Goal: Task Accomplishment & Management: Use online tool/utility

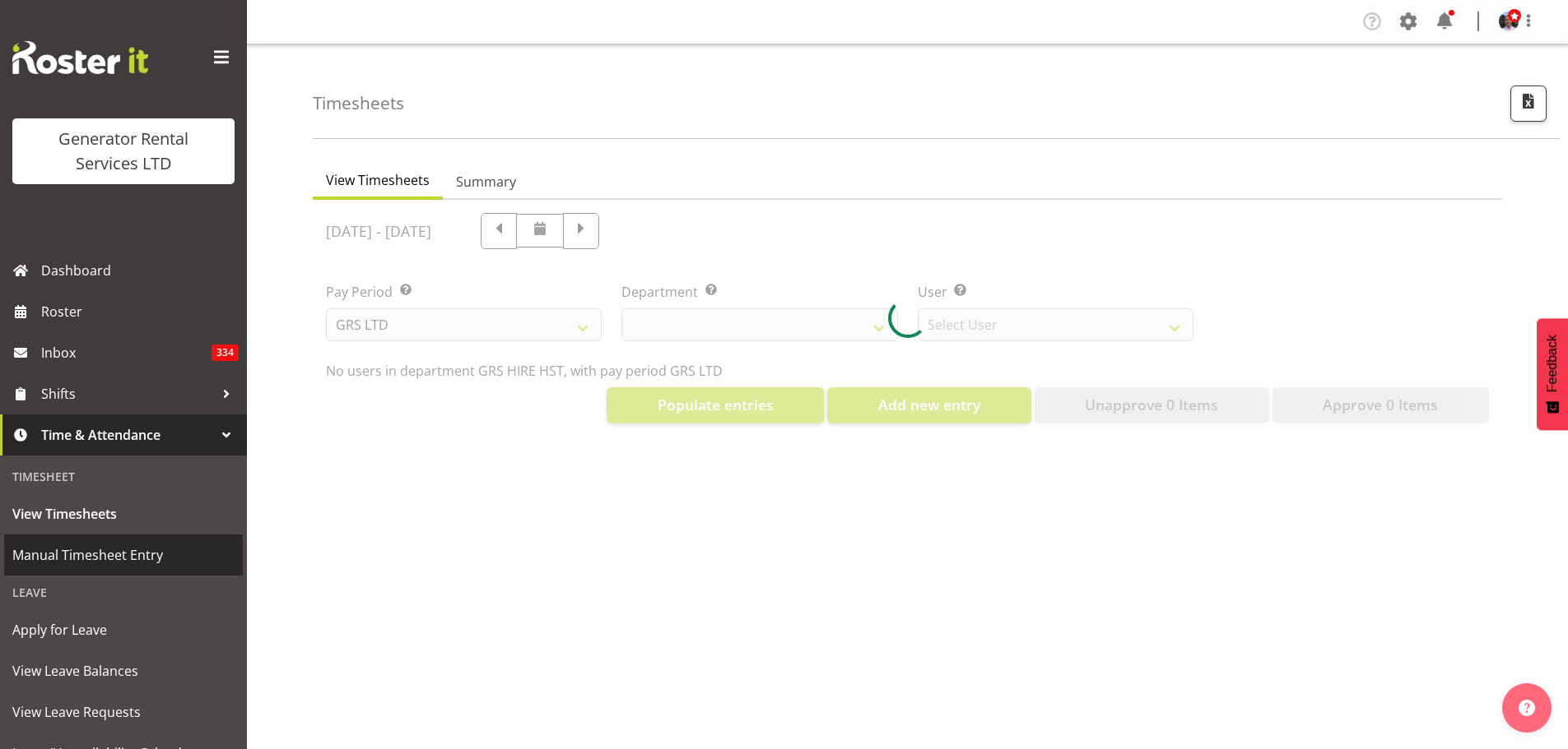
select select "22"
select select "149"
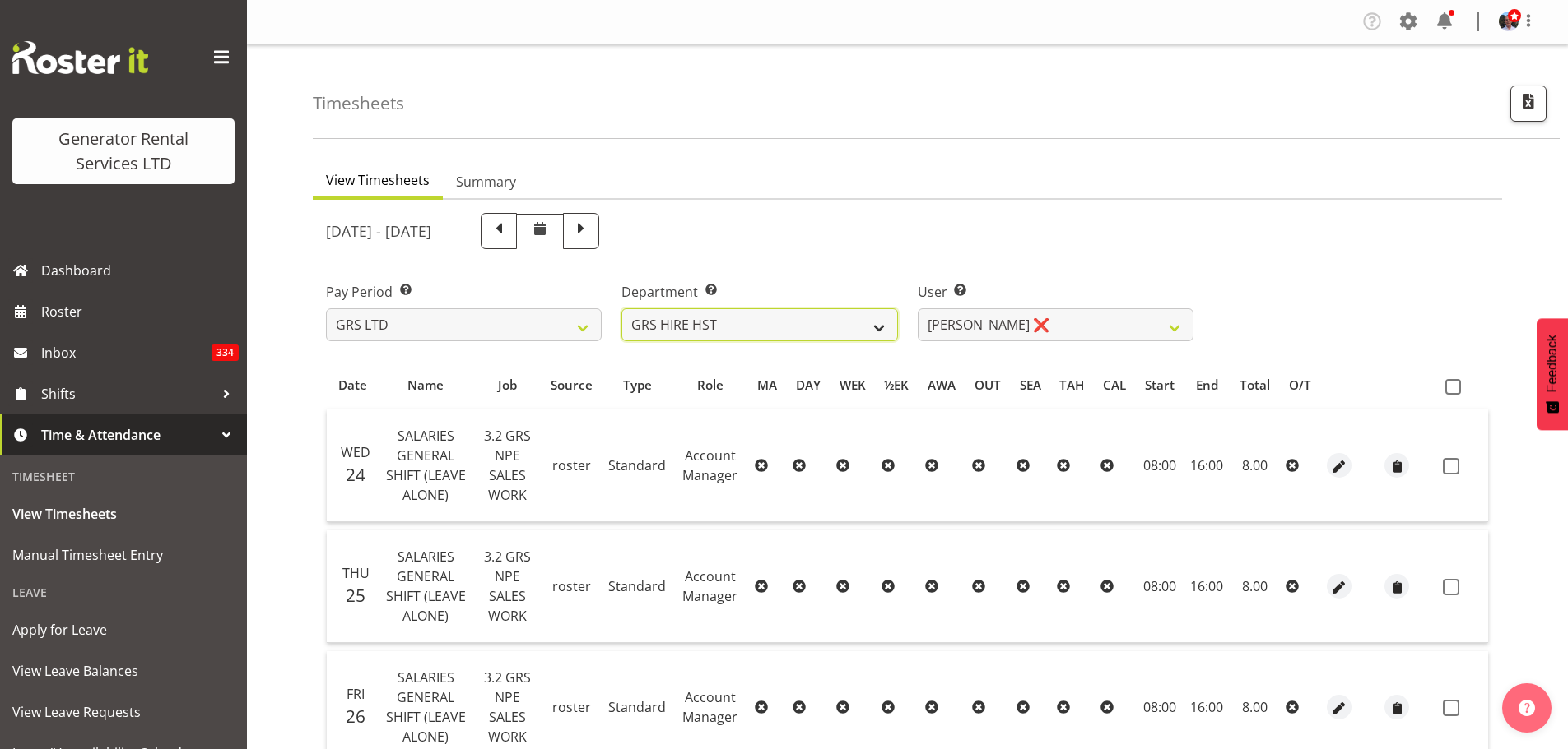
click at [877, 330] on select "GRS ADMIN AKL GRS ADMIN TGA GRS ENGINEERING AKL GRS HIRE AKL GRS HIRE HST GRS H…" at bounding box center [759, 324] width 275 height 33
select select "20"
click at [621, 308] on select "GRS ADMIN AKL GRS ADMIN TGA GRS ENGINEERING AKL GRS HIRE AKL GRS HIRE HST GRS H…" at bounding box center [759, 324] width 275 height 33
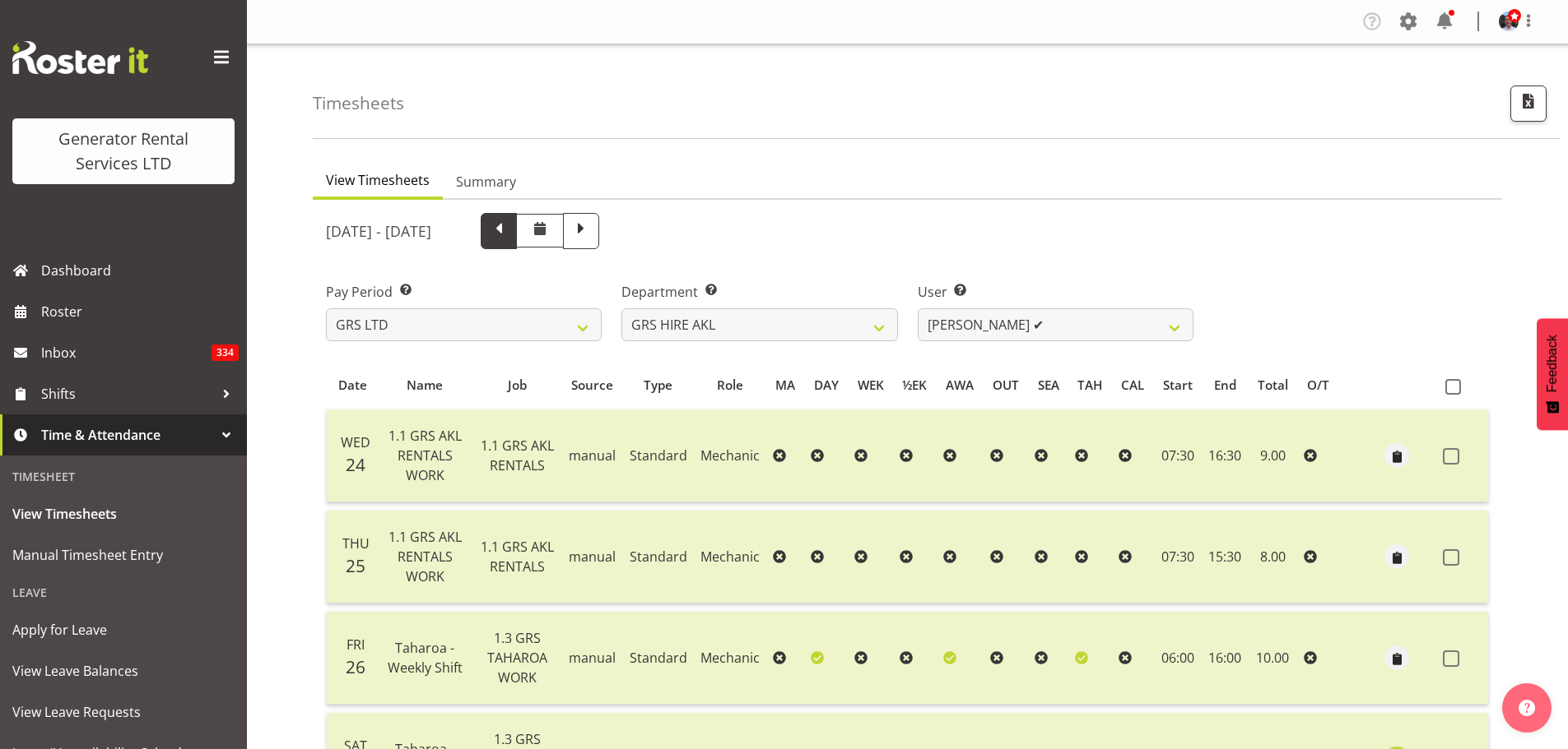
click at [509, 229] on span at bounding box center [498, 229] width 21 height 21
select select
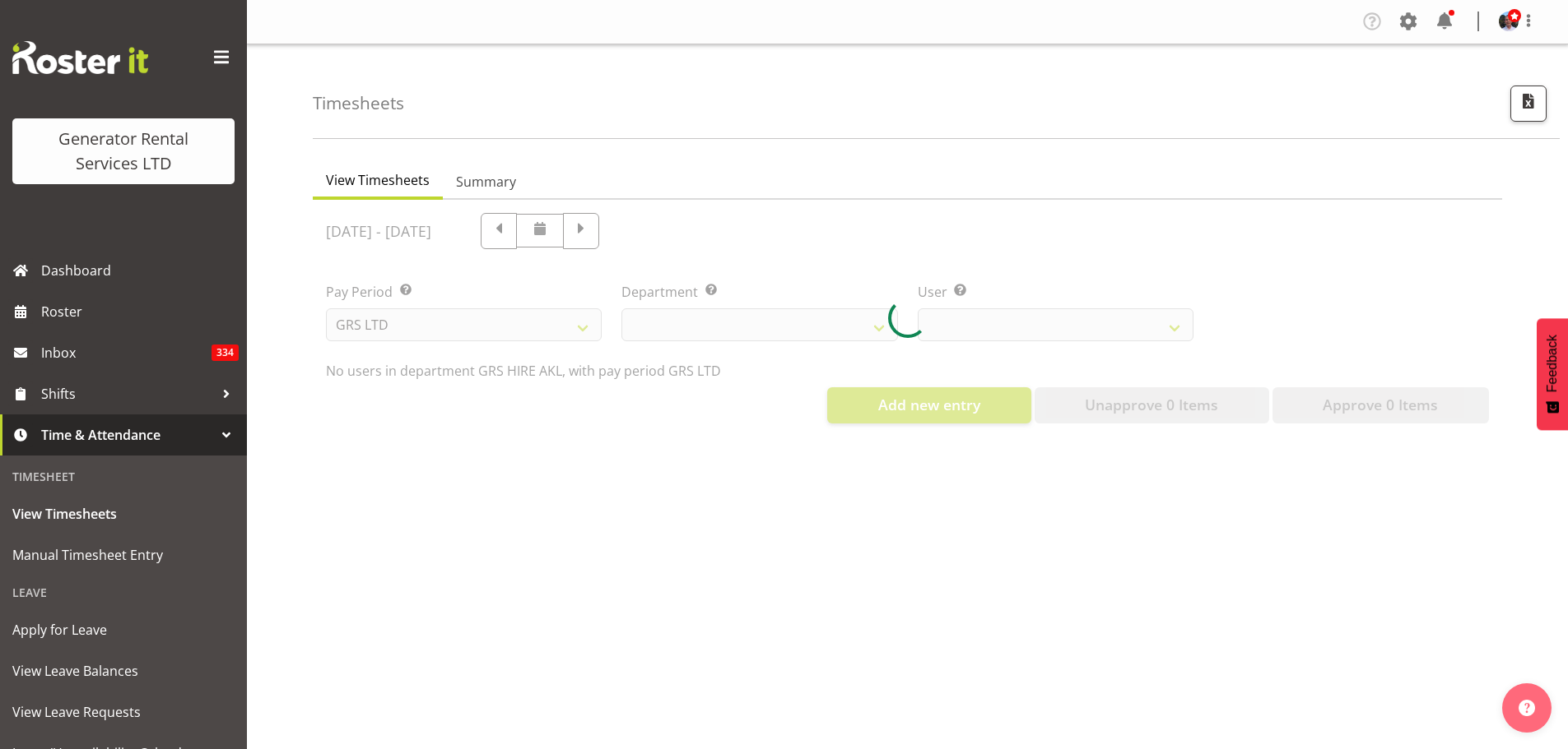
select select "20"
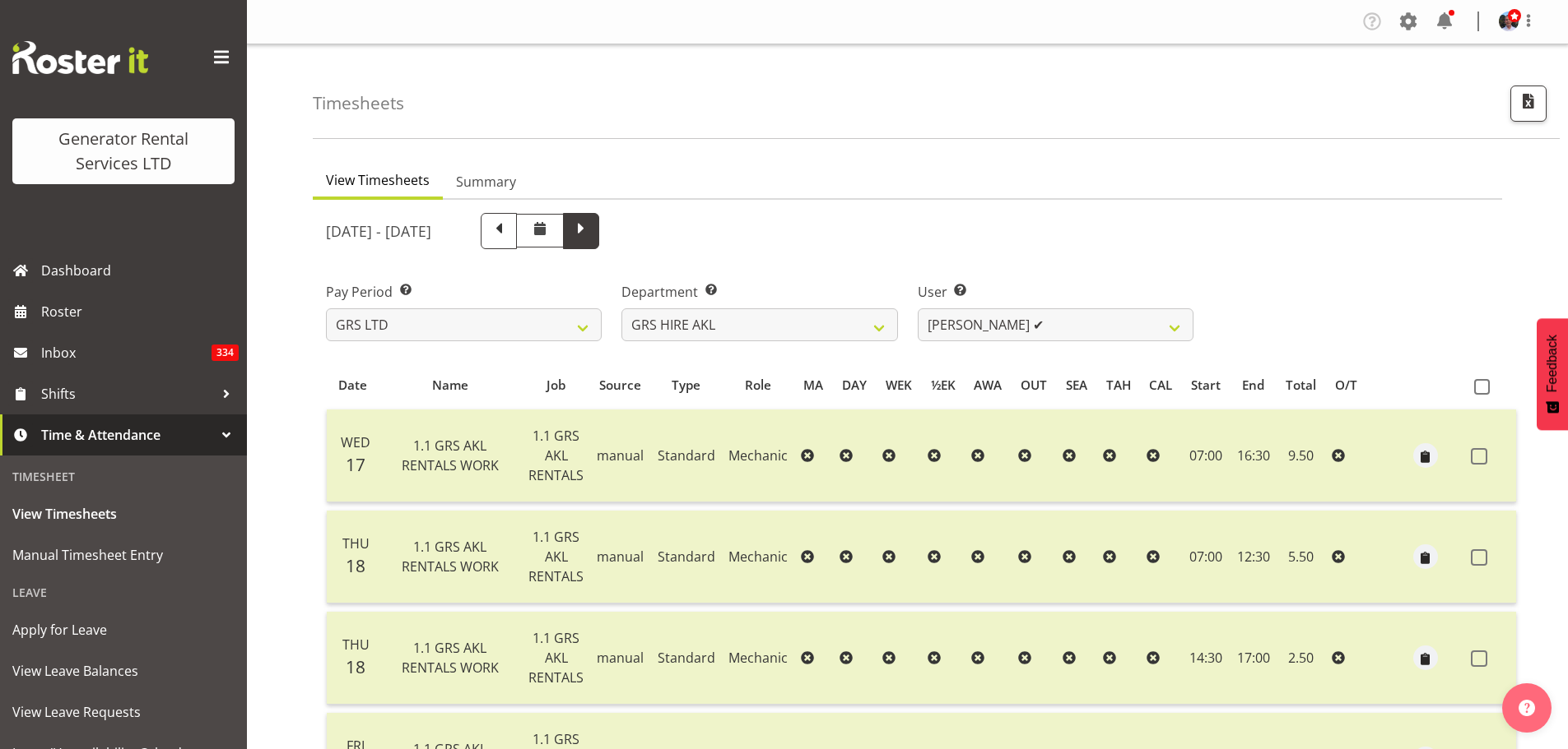
click at [592, 228] on span at bounding box center [580, 229] width 21 height 21
select select
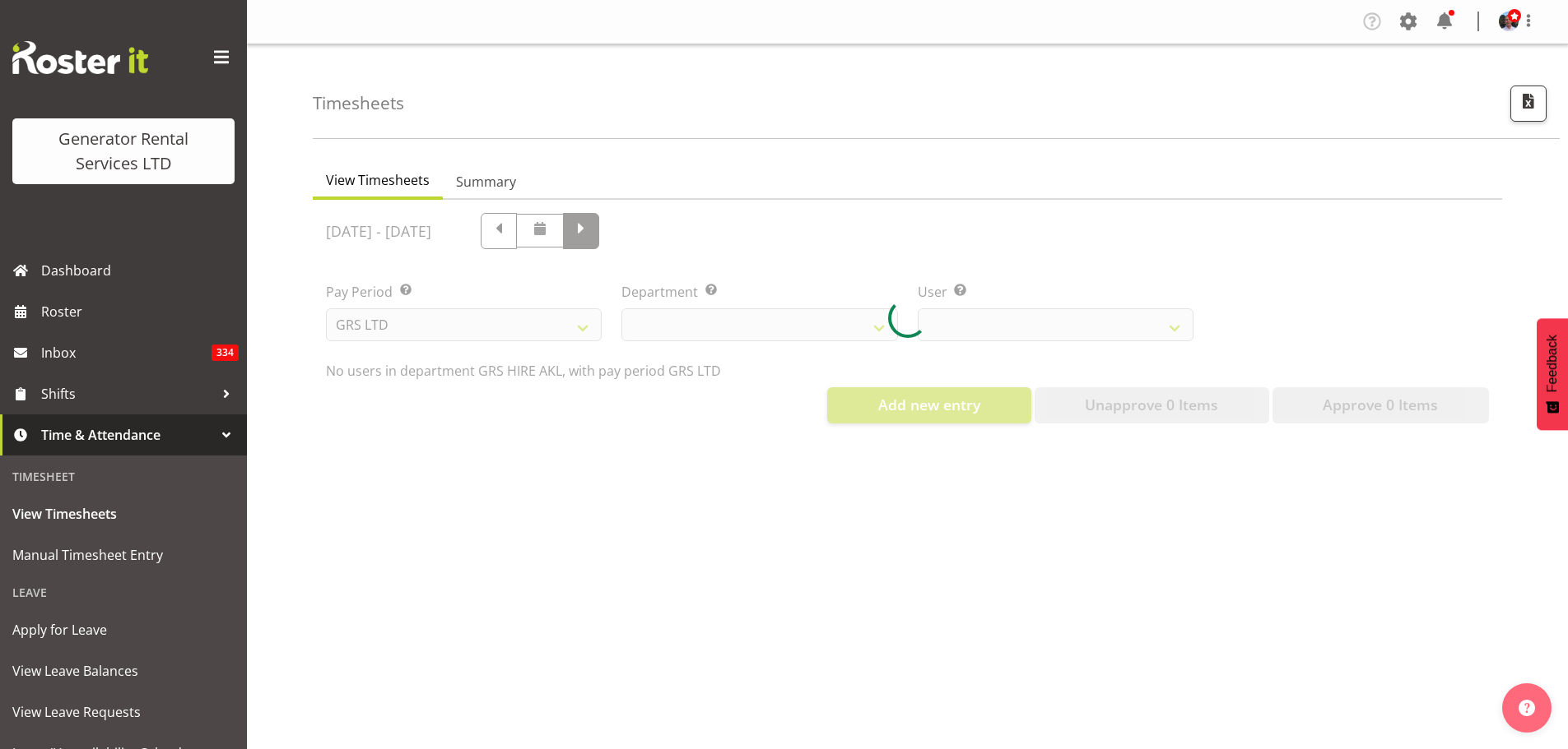
select select "20"
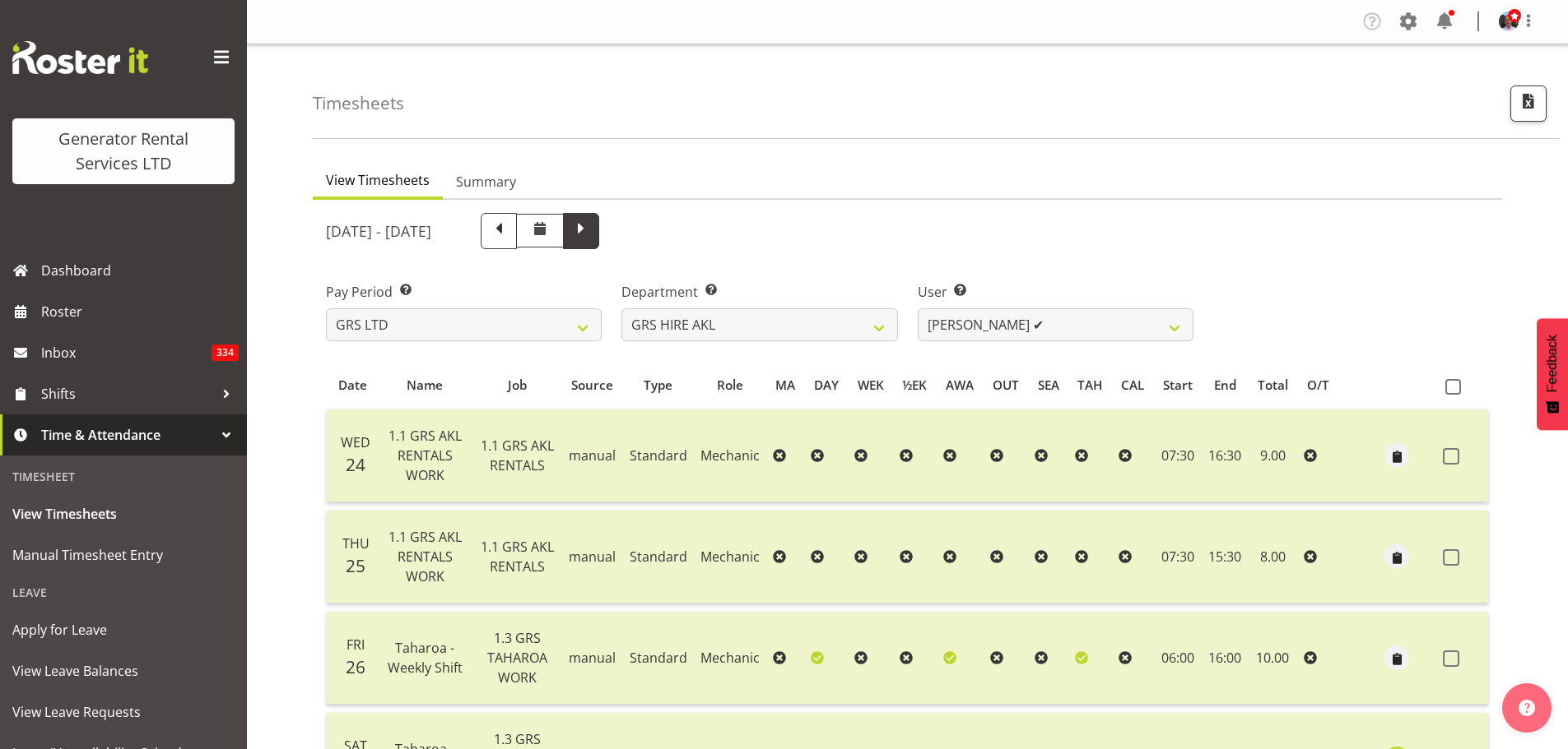
click at [592, 228] on span at bounding box center [580, 229] width 21 height 21
select select
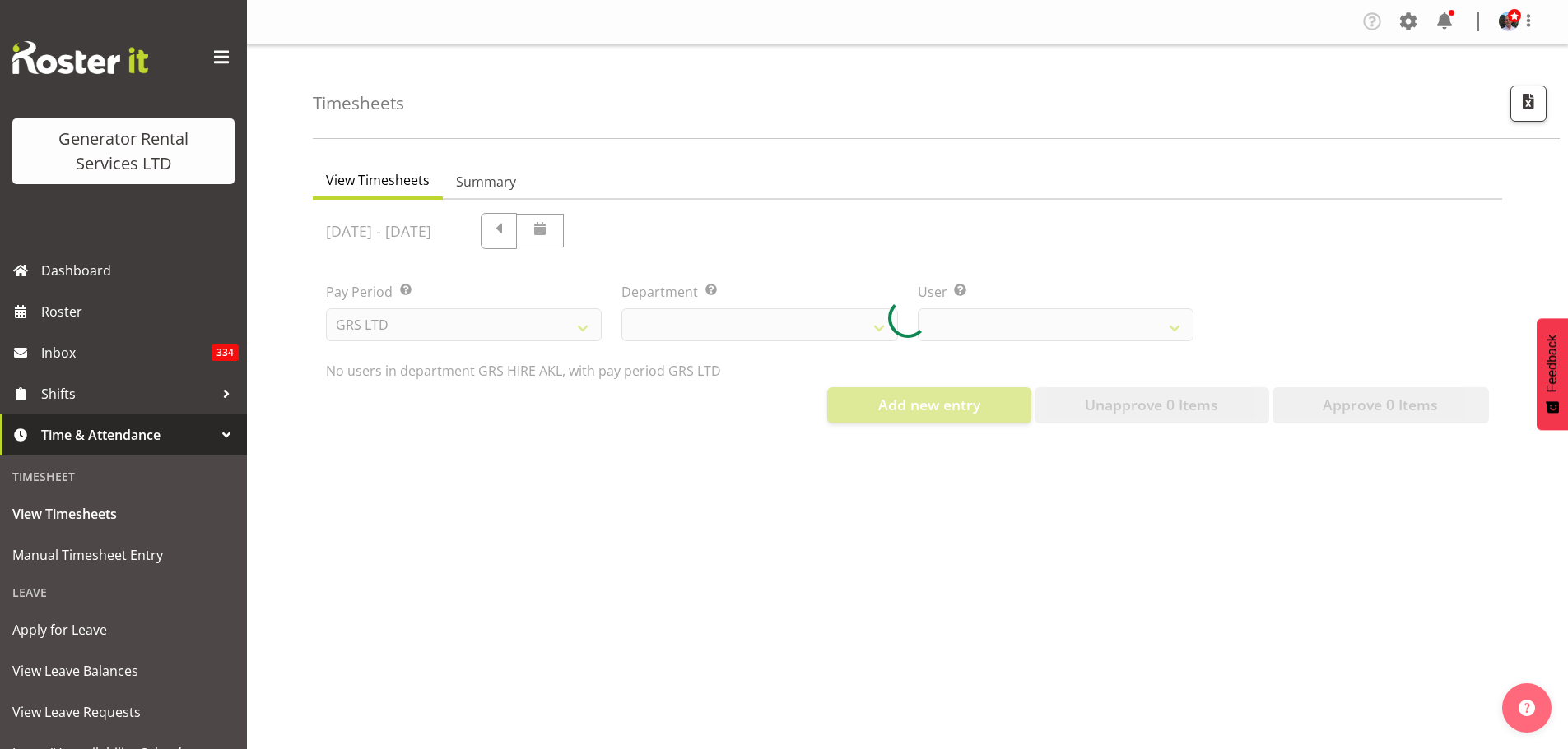
select select "20"
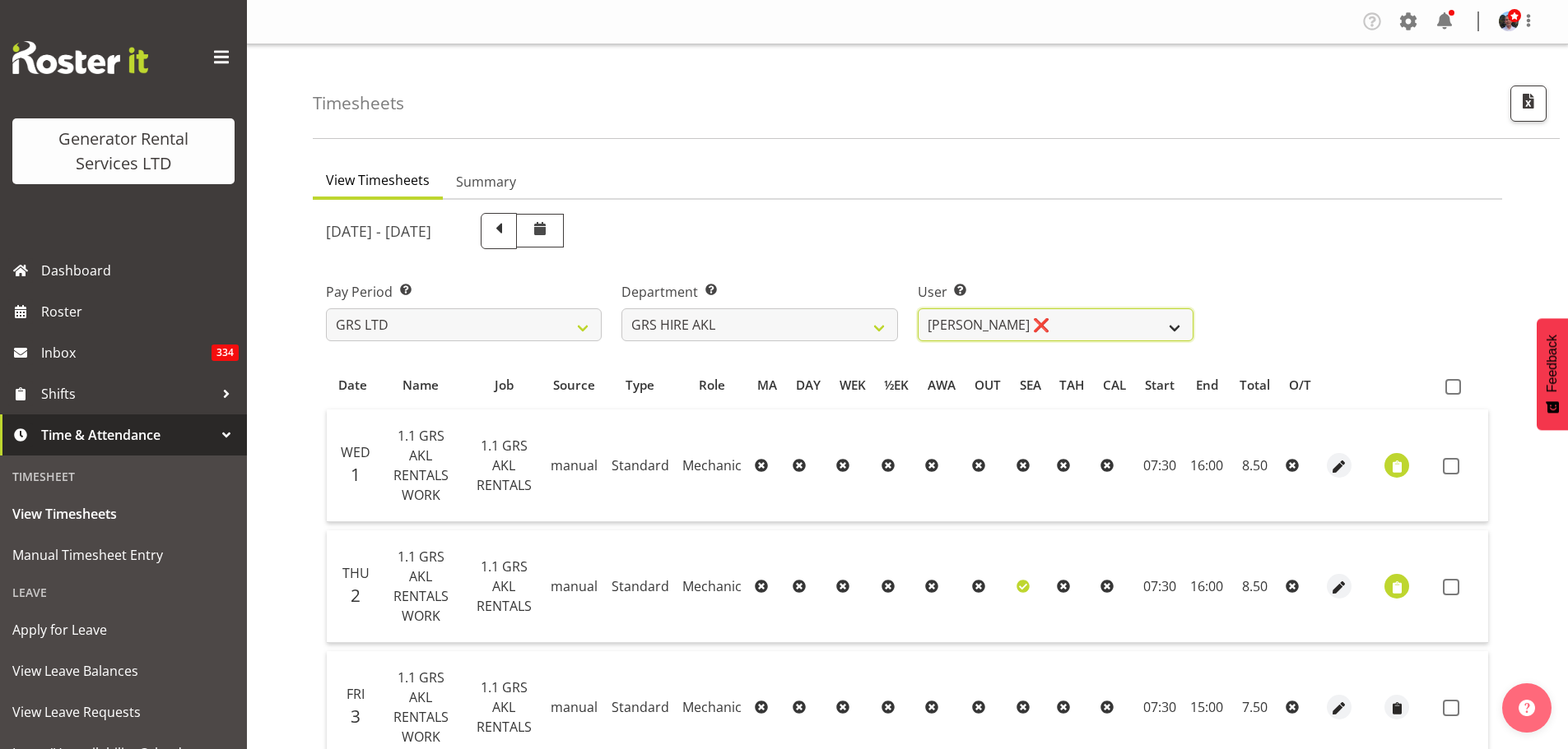
click at [1168, 329] on select "[PERSON_NAME] ❌ [PERSON_NAME] ❌ [PERSON_NAME] ❌ [PERSON_NAME] ❌ [PERSON_NAME] ❌…" at bounding box center [1055, 324] width 275 height 33
select select "183"
click at [918, 308] on select "[PERSON_NAME] ❌ [PERSON_NAME] ❌ [PERSON_NAME] ❌ [PERSON_NAME] ❌ [PERSON_NAME] ❌…" at bounding box center [1055, 324] width 275 height 33
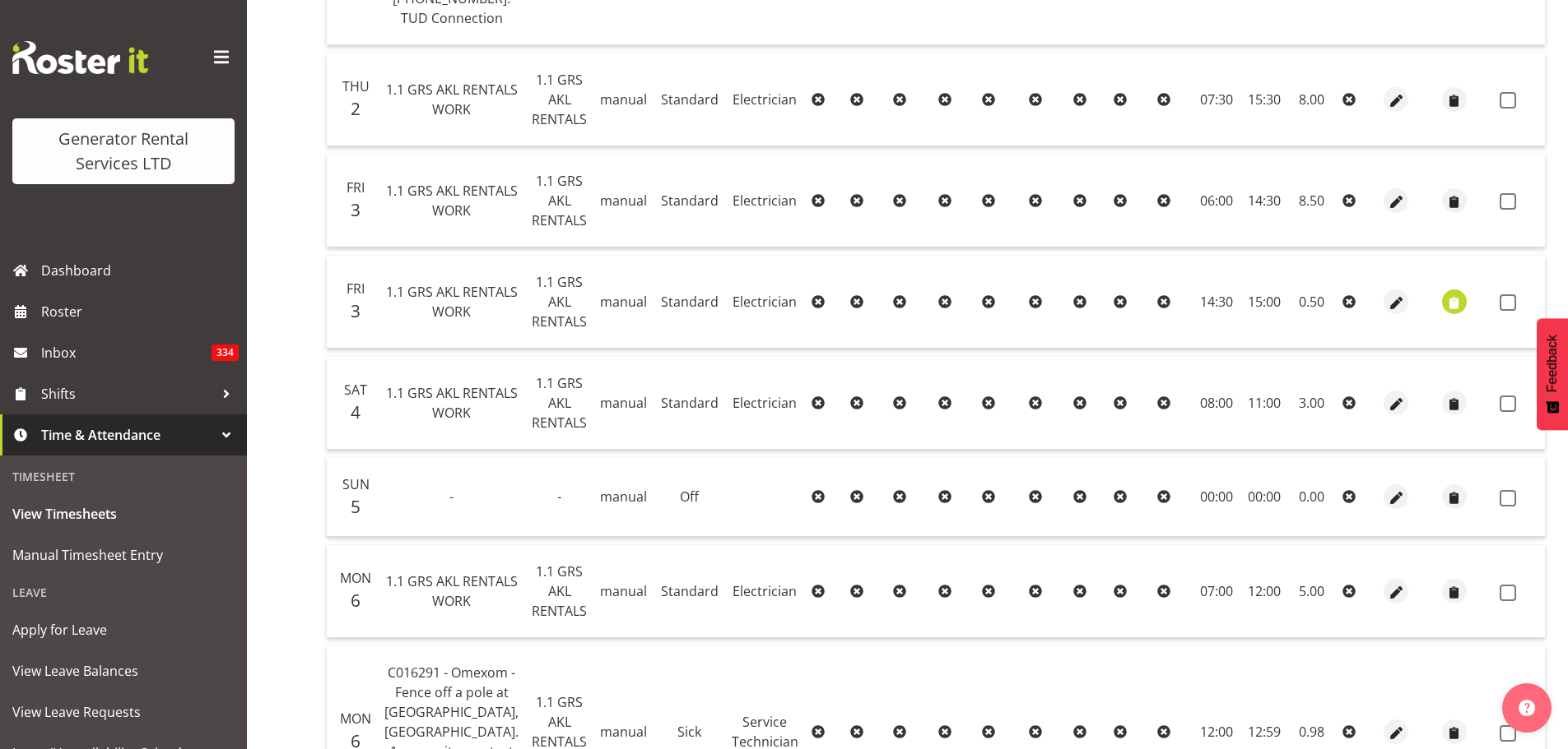
scroll to position [905, 0]
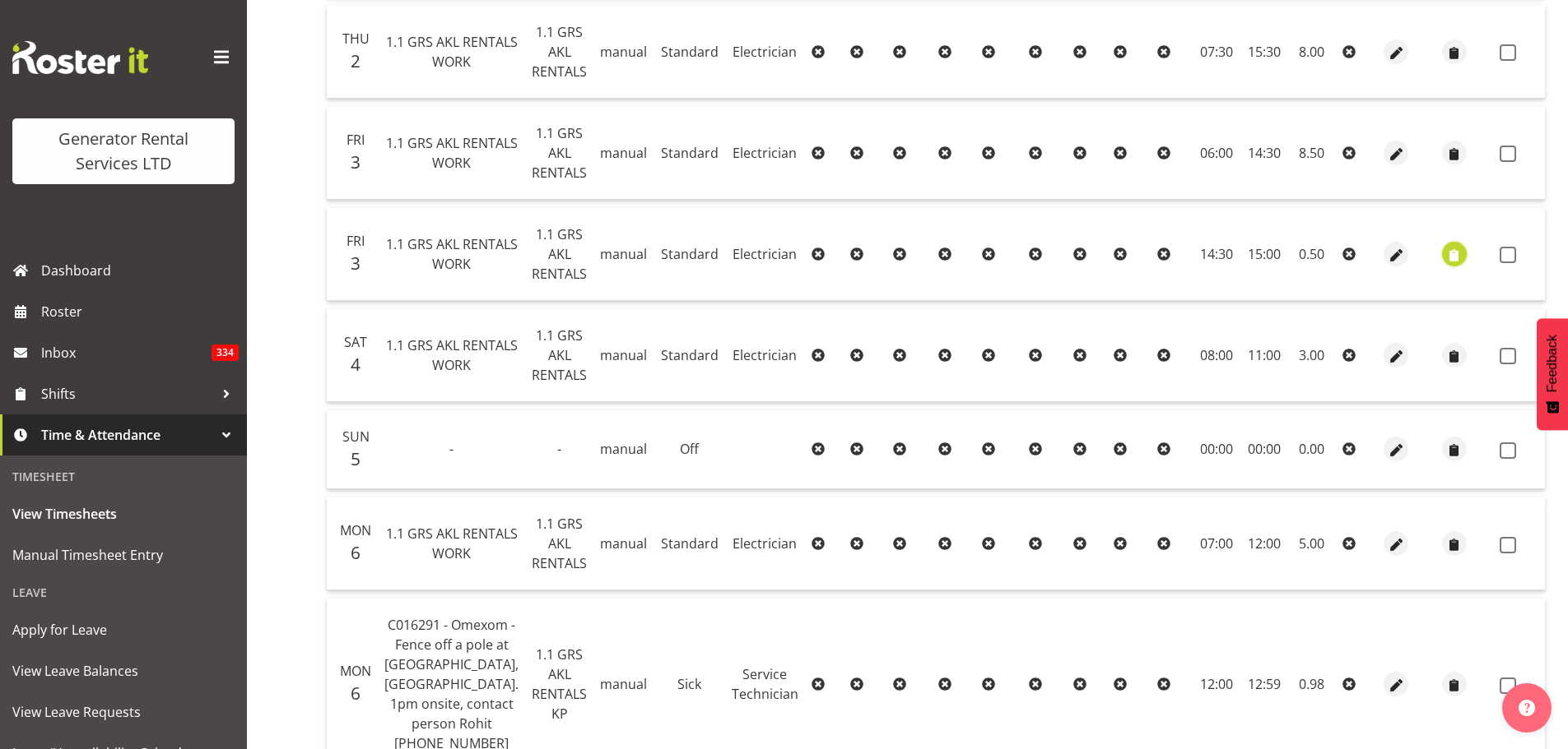
click at [1444, 265] on span "button" at bounding box center [1453, 255] width 19 height 19
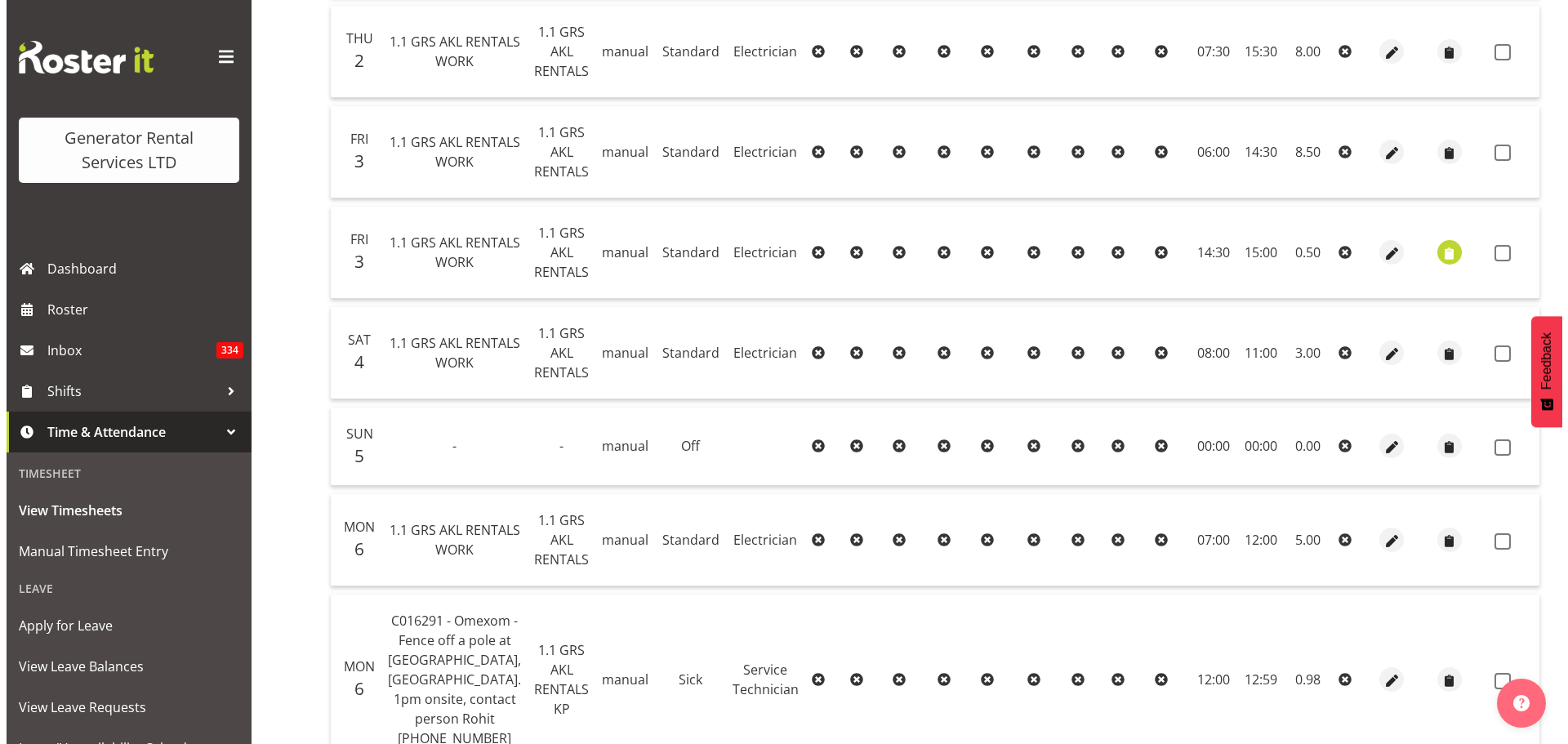
scroll to position [859, 0]
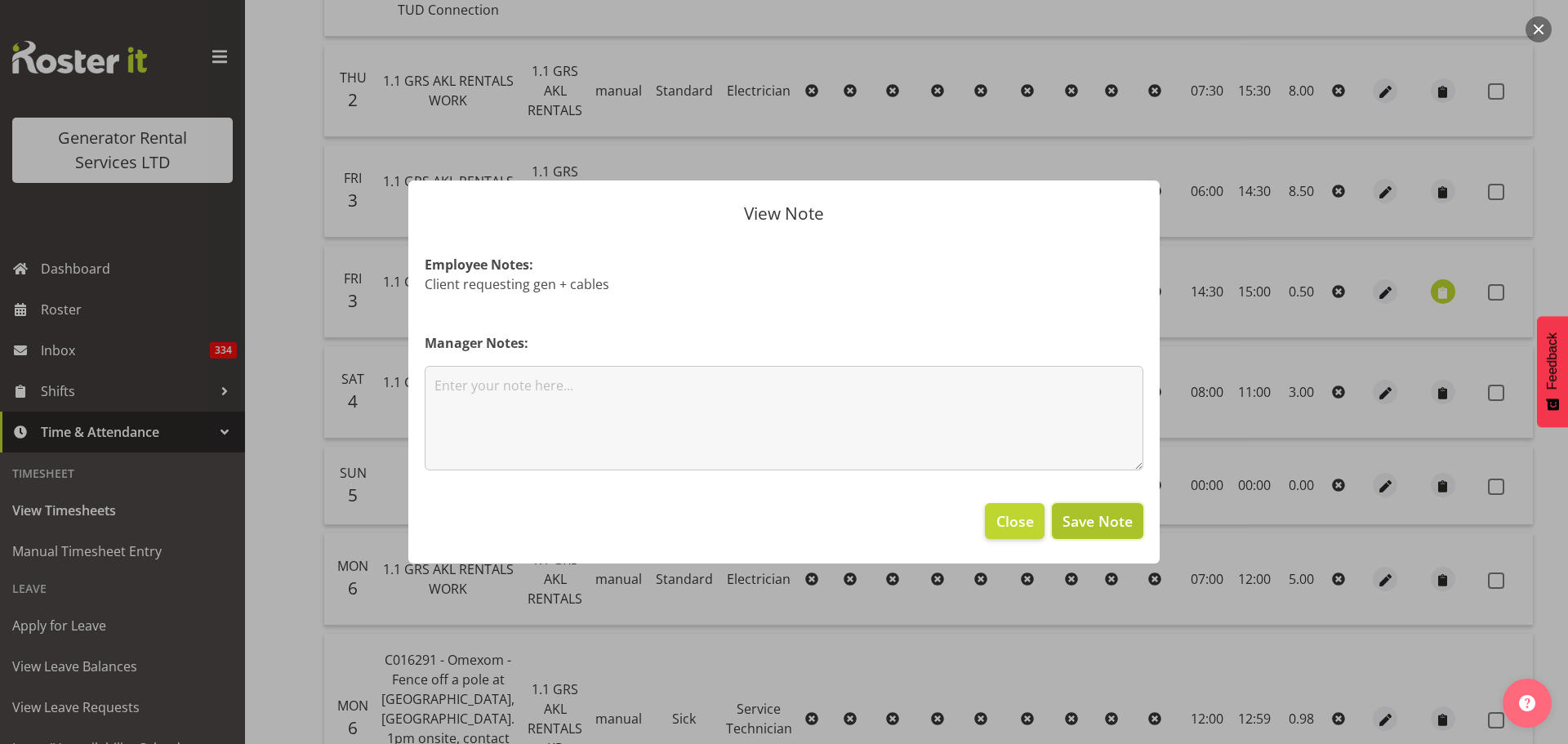
click at [1118, 524] on span "Save Note" at bounding box center [1097, 521] width 70 height 21
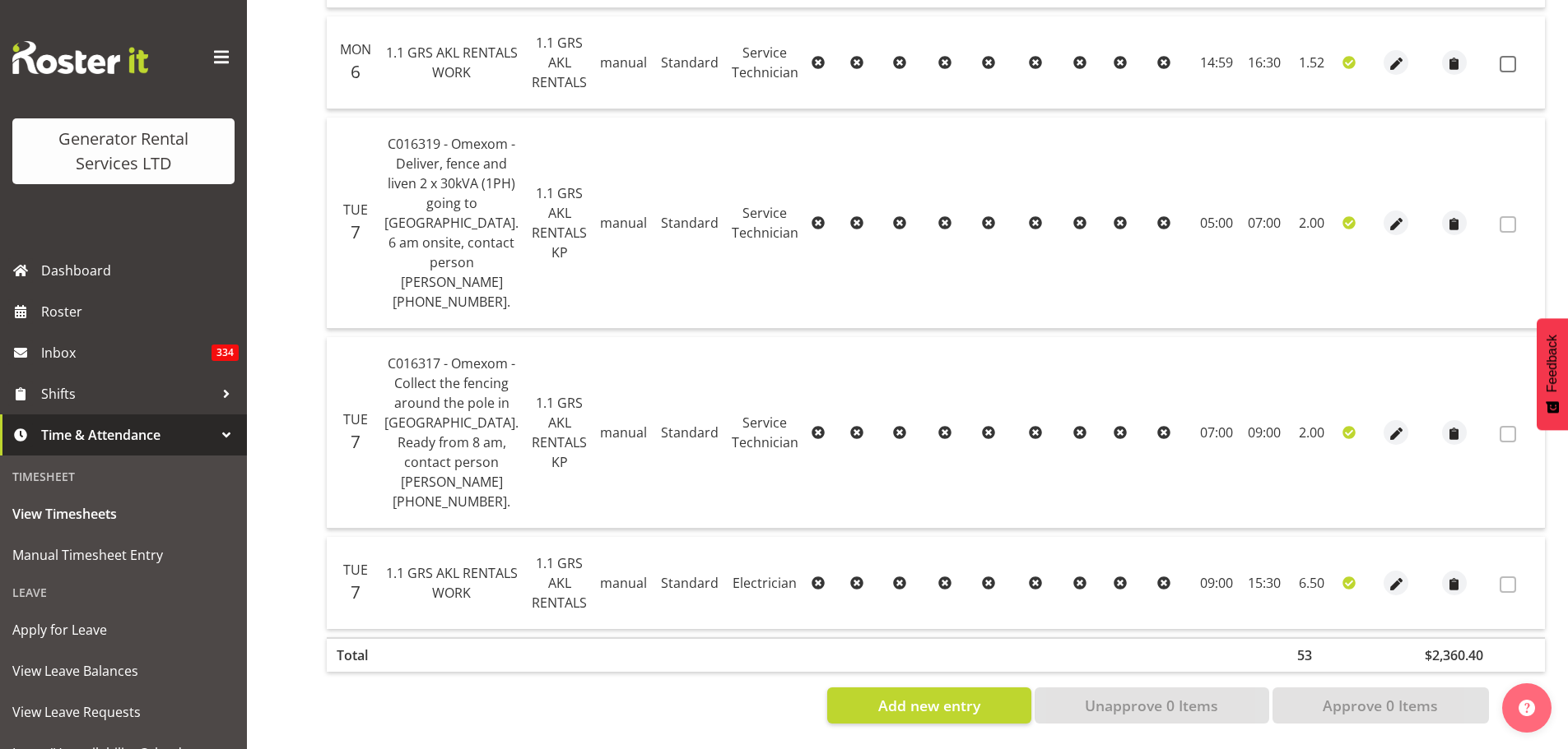
scroll to position [2513, 0]
click at [90, 667] on span "View Leave Balances" at bounding box center [124, 671] width 222 height 24
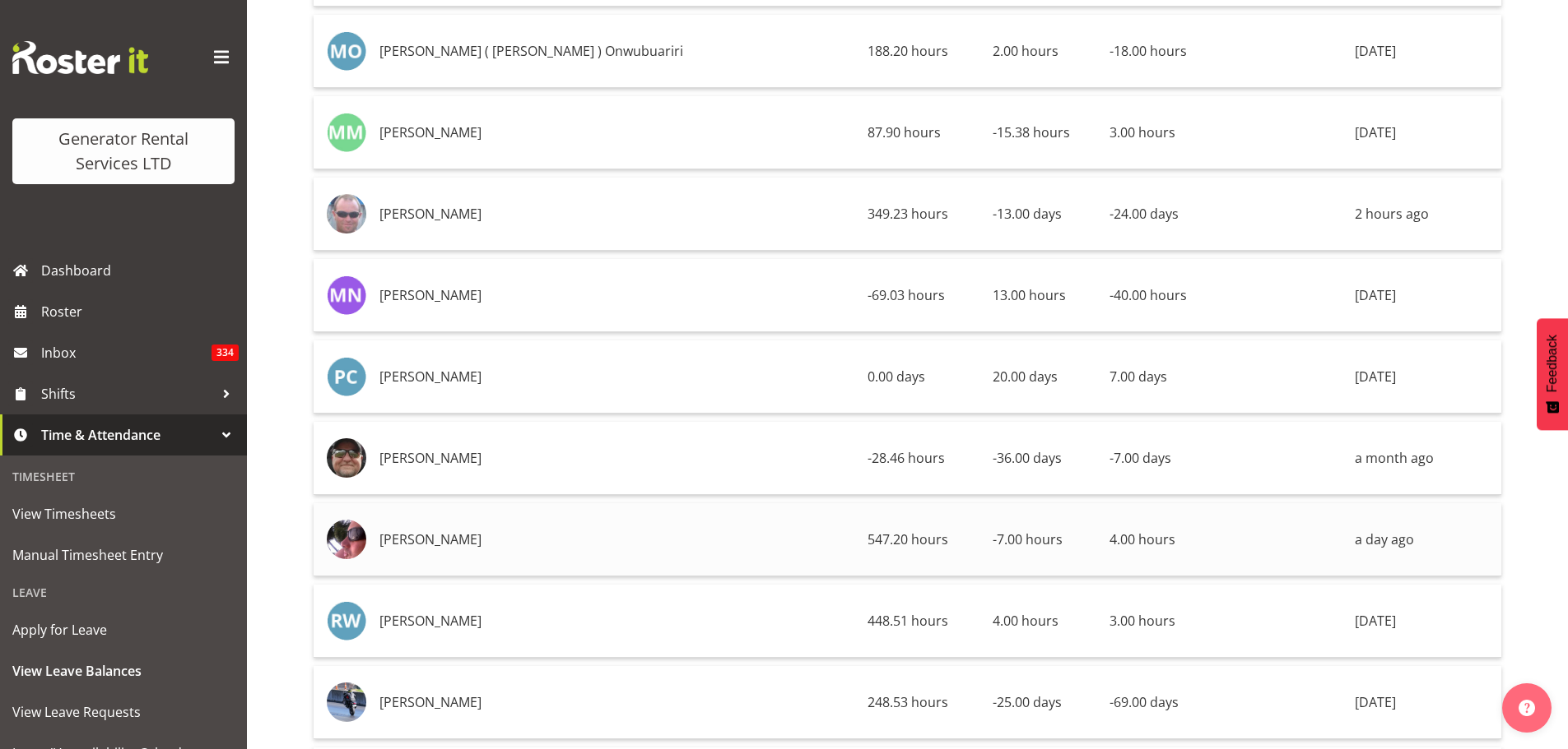
scroll to position [1151, 0]
